Goal: Information Seeking & Learning: Understand process/instructions

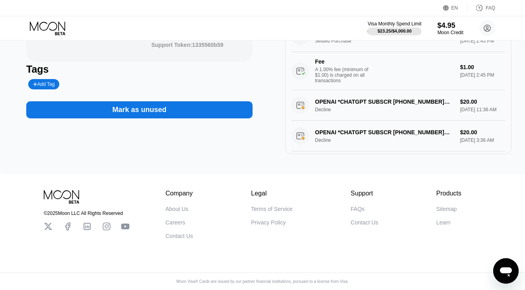
click at [275, 206] on div "Terms of Service" at bounding box center [271, 209] width 41 height 6
click at [270, 220] on div "Privacy Policy" at bounding box center [268, 222] width 35 height 6
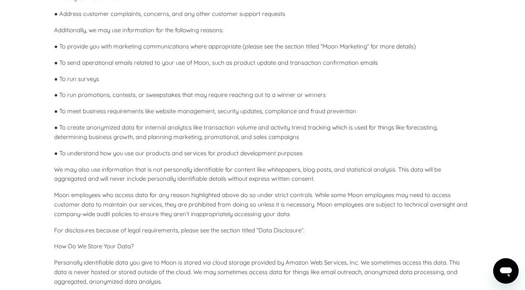
scroll to position [636, 0]
